Goal: Check status: Check status

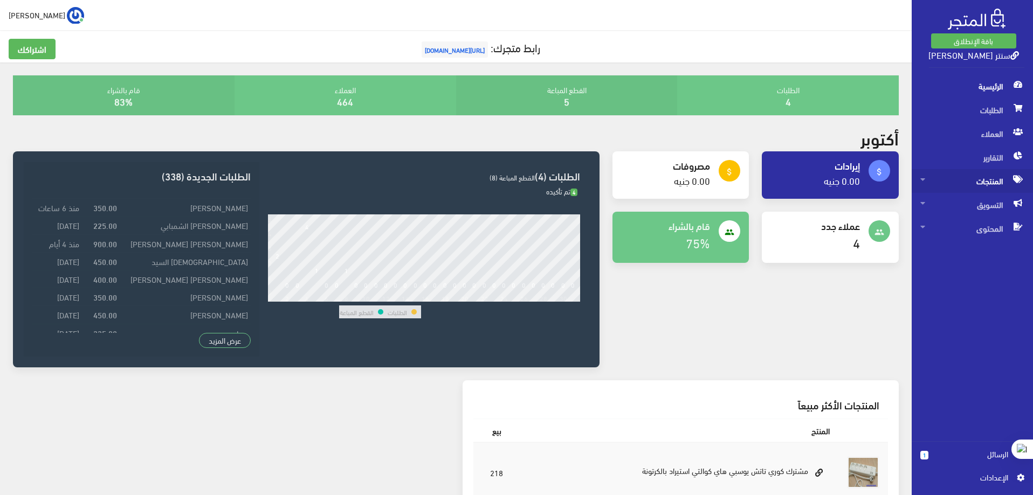
click at [994, 182] on span "المنتجات" at bounding box center [972, 181] width 104 height 24
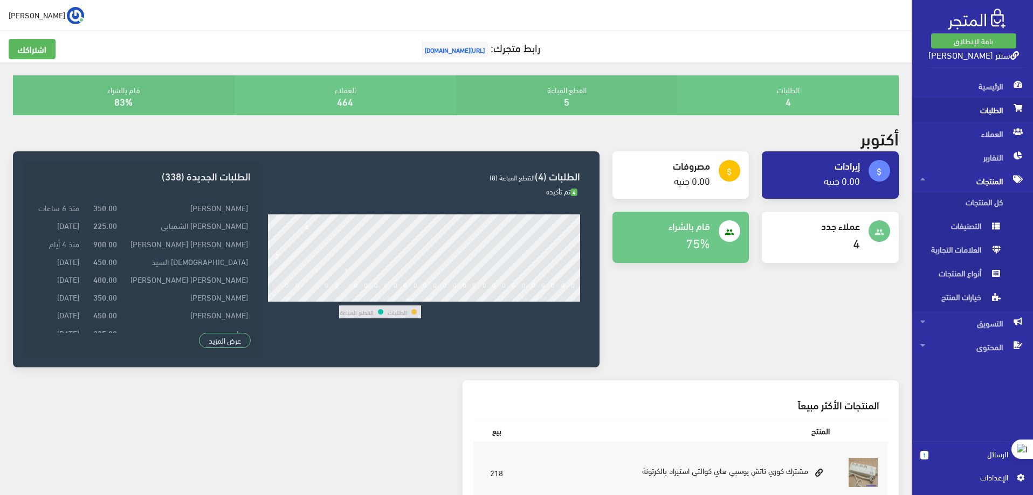
click at [1000, 109] on span "الطلبات" at bounding box center [972, 110] width 104 height 24
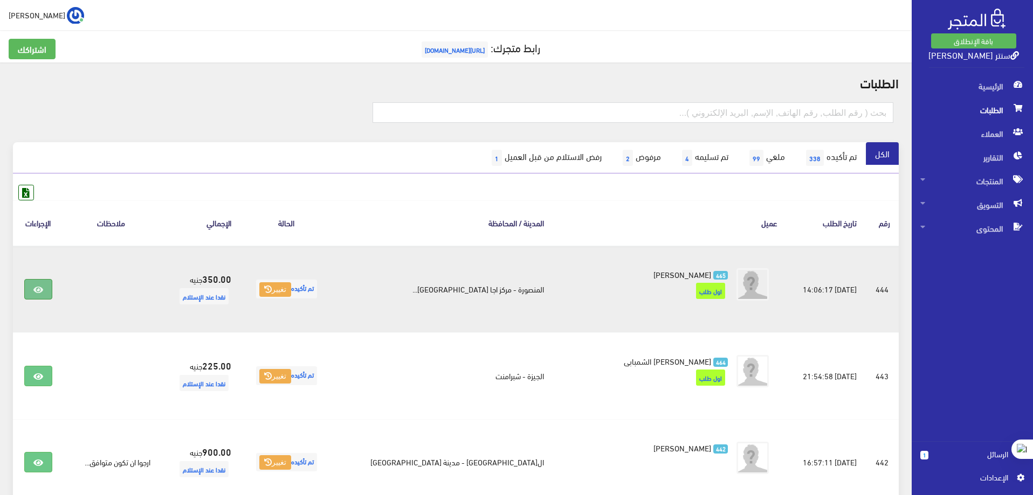
click at [37, 288] on icon at bounding box center [38, 290] width 10 height 9
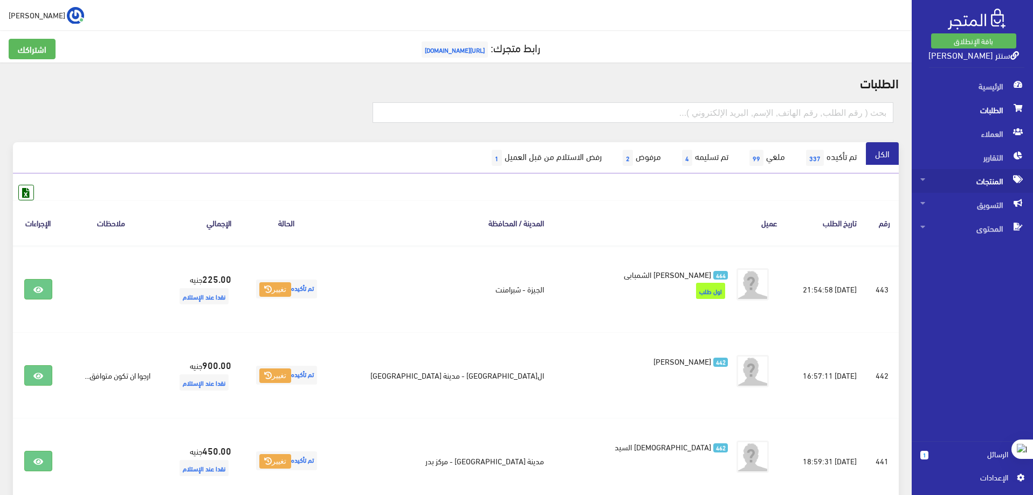
click at [981, 184] on span "المنتجات" at bounding box center [972, 181] width 104 height 24
